Goal: Navigation & Orientation: Understand site structure

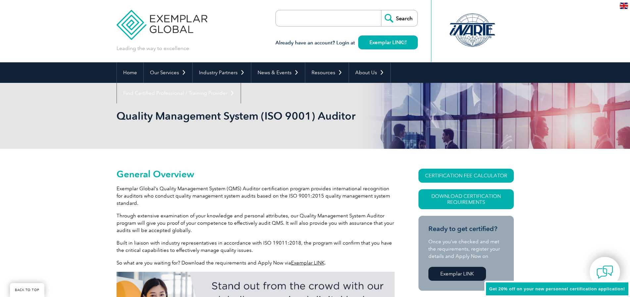
scroll to position [166, 0]
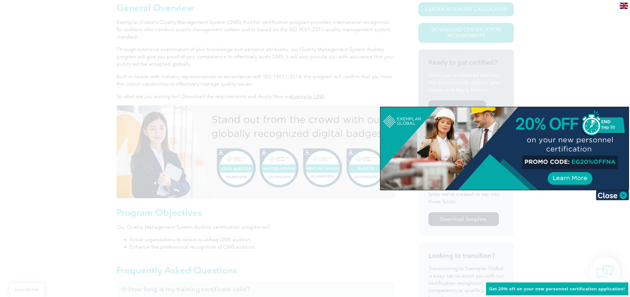
click at [543, 65] on div at bounding box center [315, 148] width 630 height 297
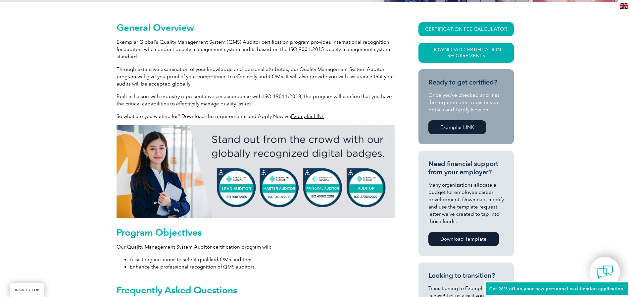
scroll to position [0, 0]
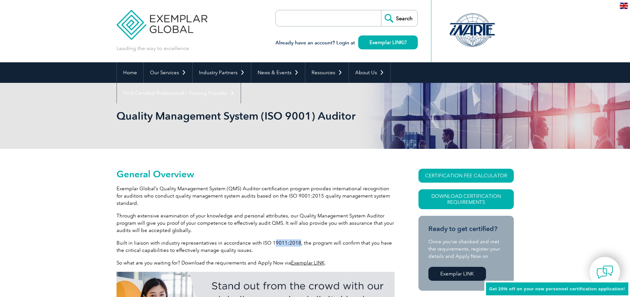
drag, startPoint x: 269, startPoint y: 244, endPoint x: 294, endPoint y: 243, distance: 24.9
click at [294, 243] on p "Built in liaison with industry representatives in accordance with ISO 19011:201…" at bounding box center [256, 246] width 278 height 15
click at [155, 23] on img at bounding box center [162, 20] width 91 height 40
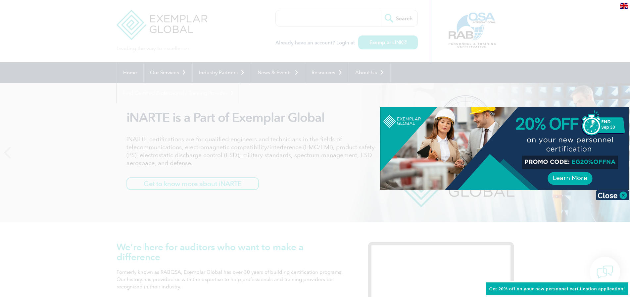
click at [600, 61] on div at bounding box center [315, 148] width 630 height 297
